Goal: Check status: Check status

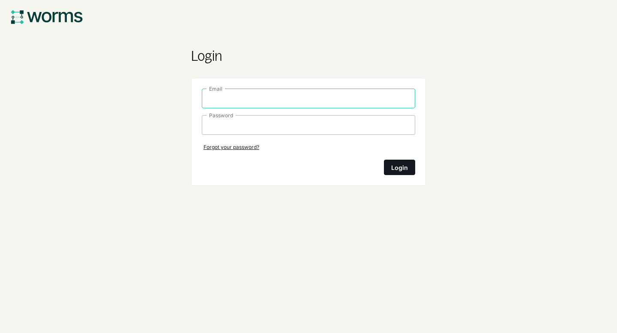
type input "[EMAIL_ADDRESS][DOMAIN_NAME]"
click at [397, 169] on div "Login" at bounding box center [399, 167] width 17 height 11
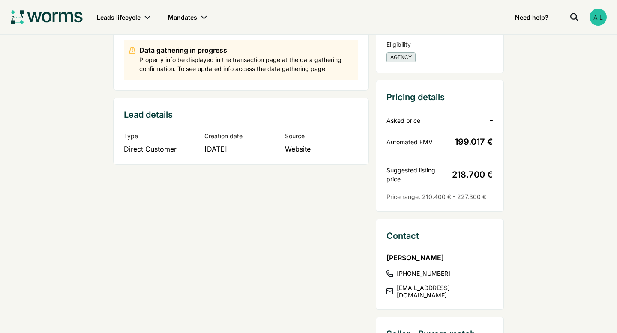
scroll to position [291, 0]
